Goal: Information Seeking & Learning: Learn about a topic

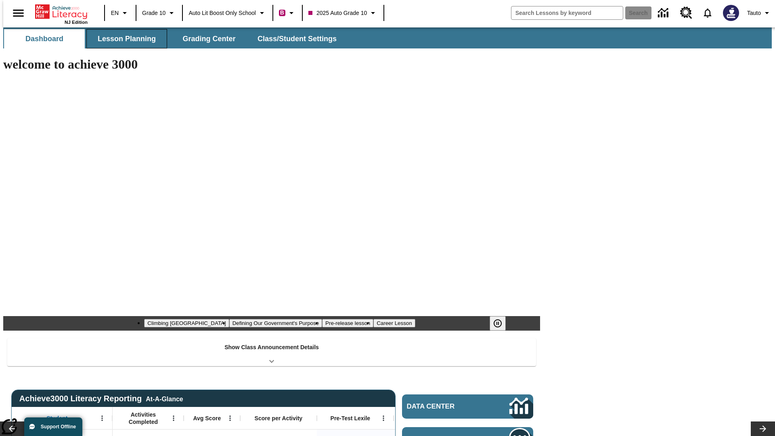
click at [124, 39] on button "Lesson Planning" at bounding box center [126, 38] width 81 height 19
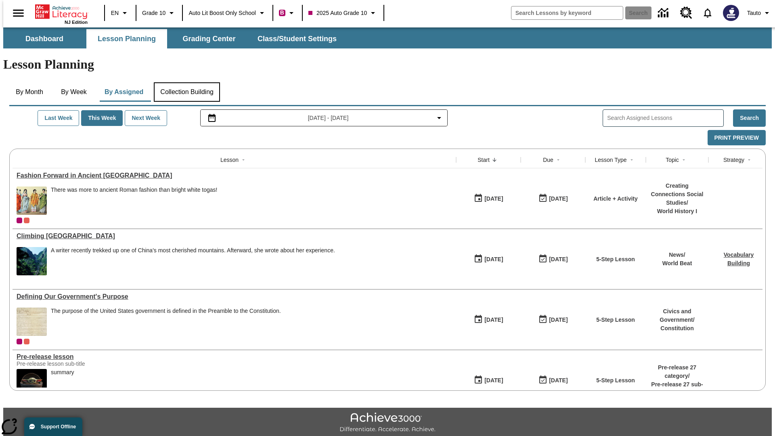
click at [187, 82] on button "Collection Building" at bounding box center [187, 91] width 66 height 19
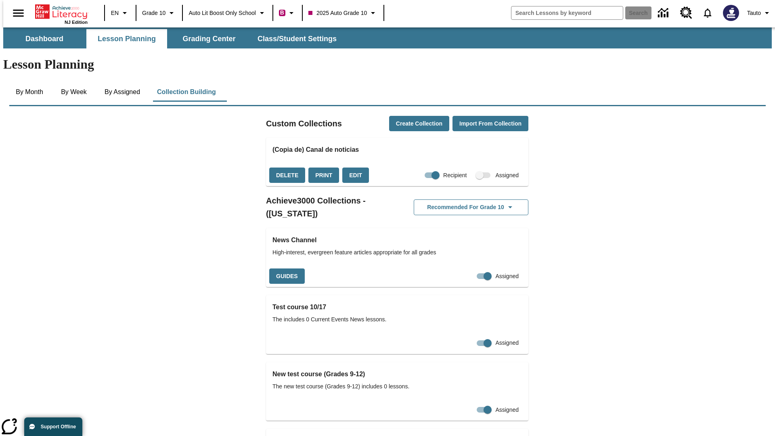
checkbox input "true"
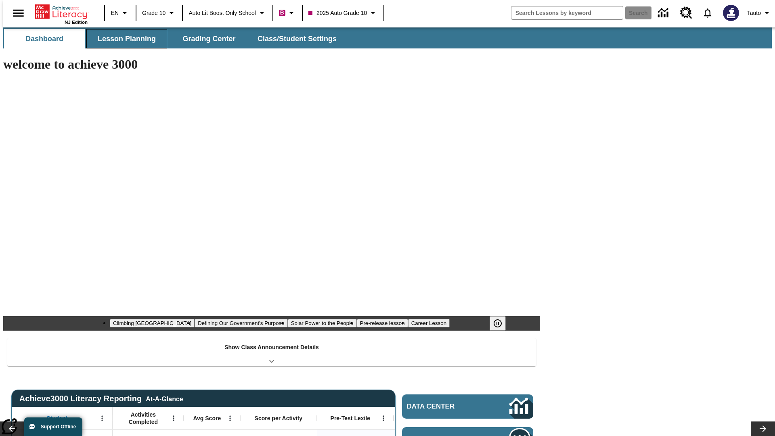
click at [124, 39] on button "Lesson Planning" at bounding box center [126, 38] width 81 height 19
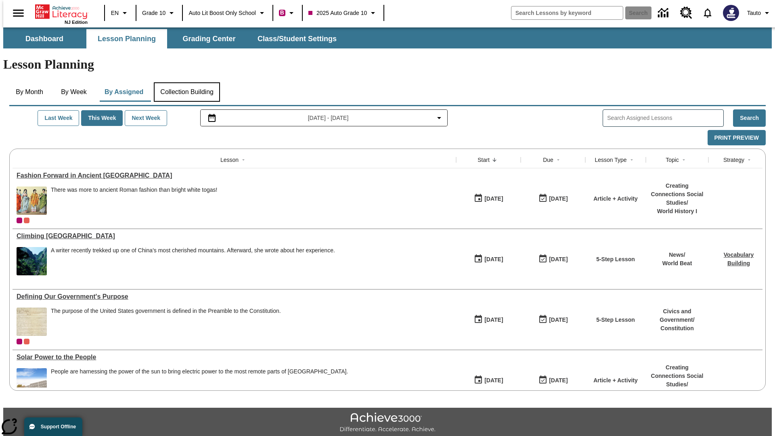
click at [187, 82] on button "Collection Building" at bounding box center [187, 91] width 66 height 19
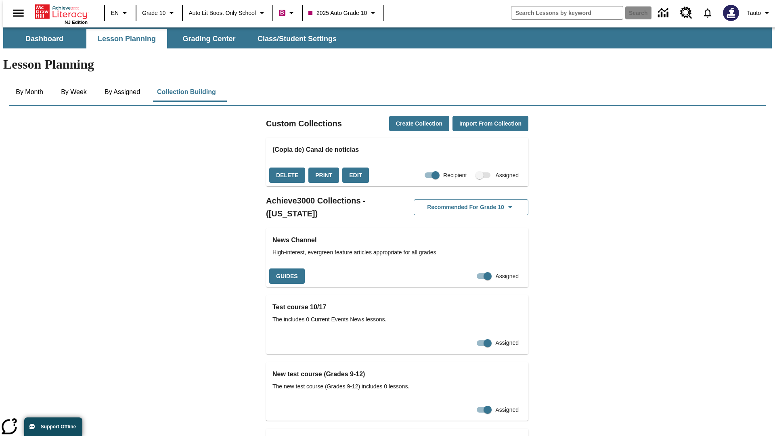
checkbox input "false"
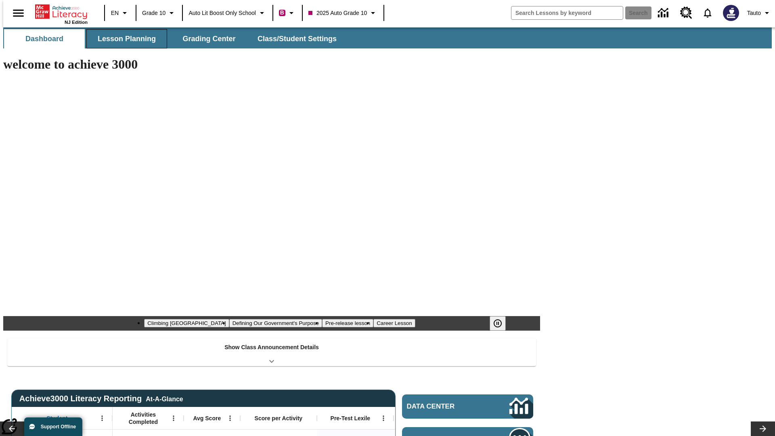
click at [124, 39] on button "Lesson Planning" at bounding box center [126, 38] width 81 height 19
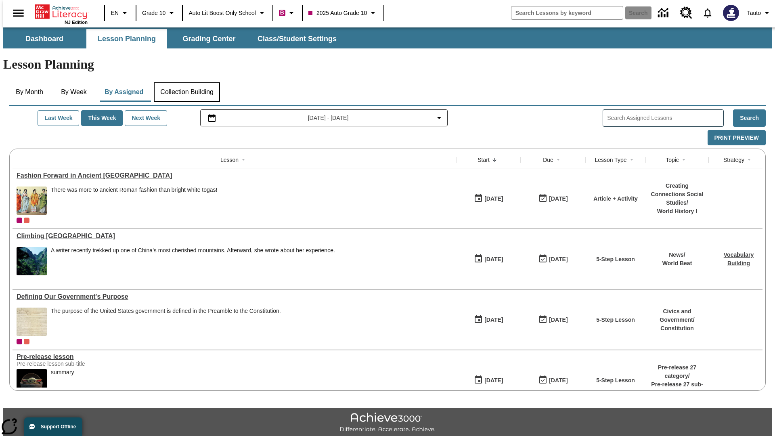
click at [187, 82] on button "Collection Building" at bounding box center [187, 91] width 66 height 19
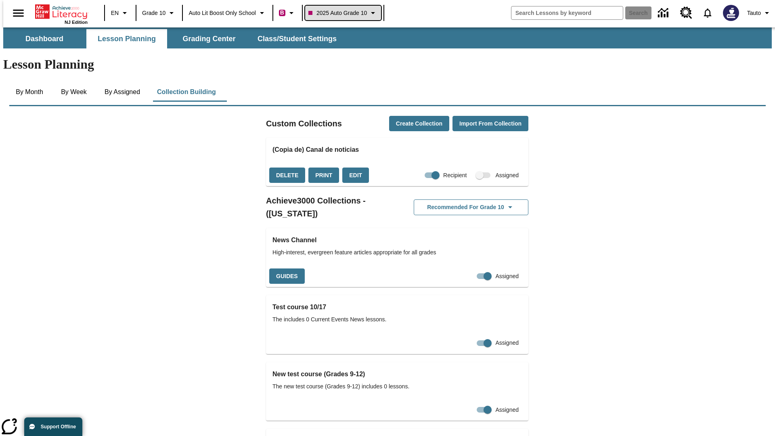
click at [346, 13] on span "2025 Auto Grade 10" at bounding box center [337, 13] width 59 height 8
